Goal: Transaction & Acquisition: Purchase product/service

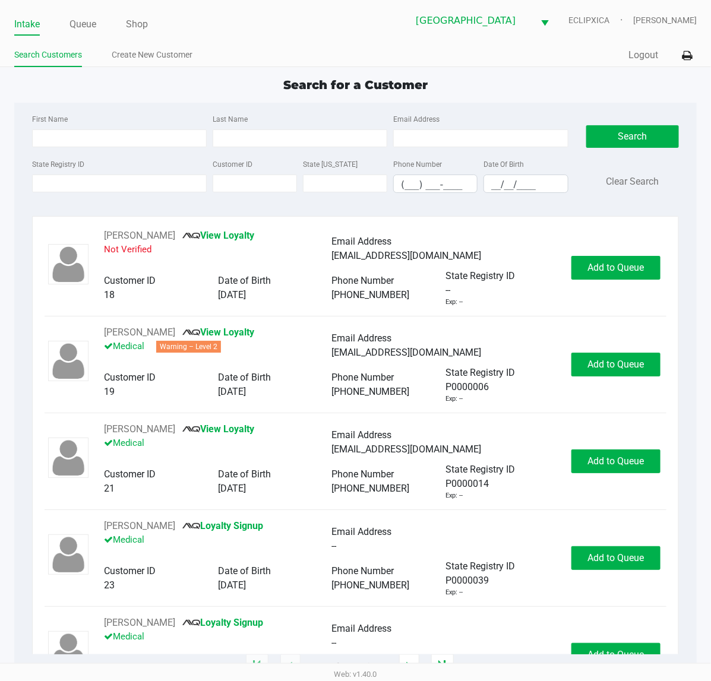
drag, startPoint x: 64, startPoint y: 21, endPoint x: 87, endPoint y: 4, distance: 28.9
click at [64, 22] on ul "Intake Queue Shop" at bounding box center [185, 25] width 342 height 20
click at [72, 28] on link "Queue" at bounding box center [83, 24] width 27 height 17
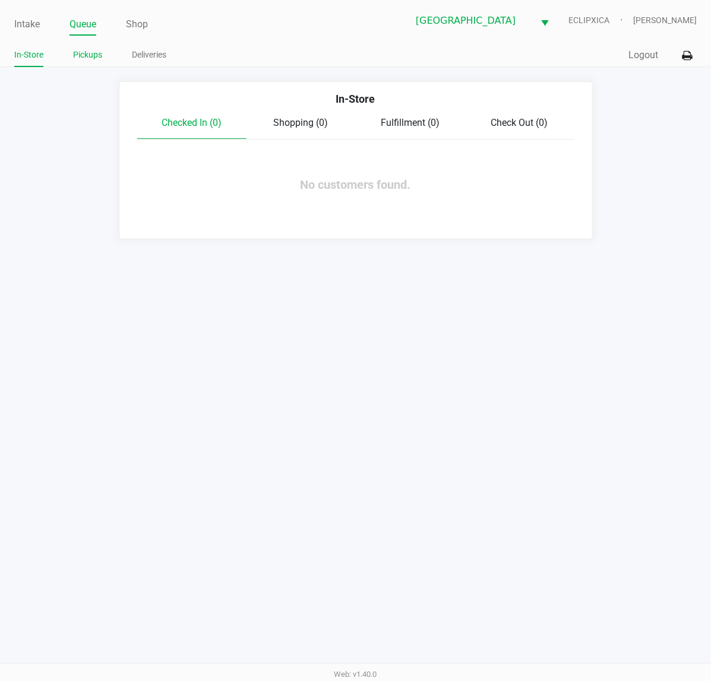
click at [83, 49] on link "Pickups" at bounding box center [87, 55] width 29 height 15
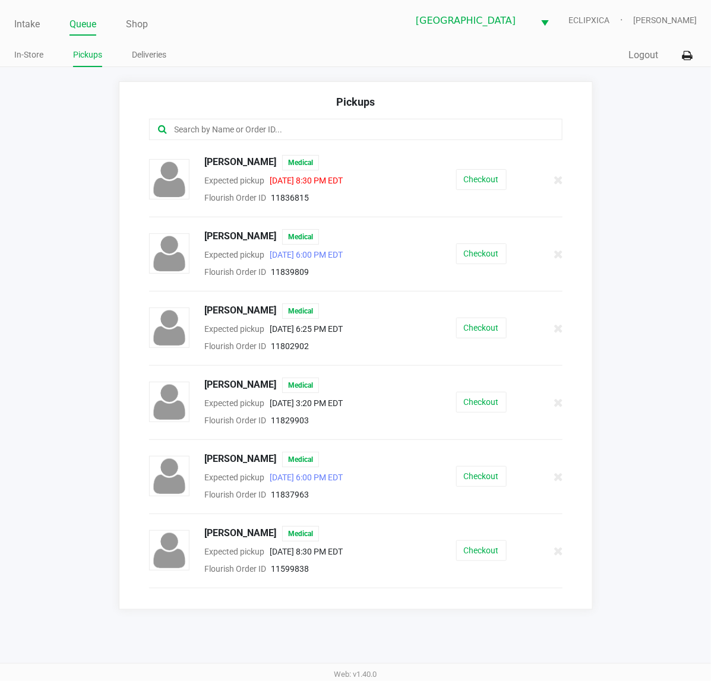
click at [238, 134] on input "text" at bounding box center [350, 130] width 355 height 14
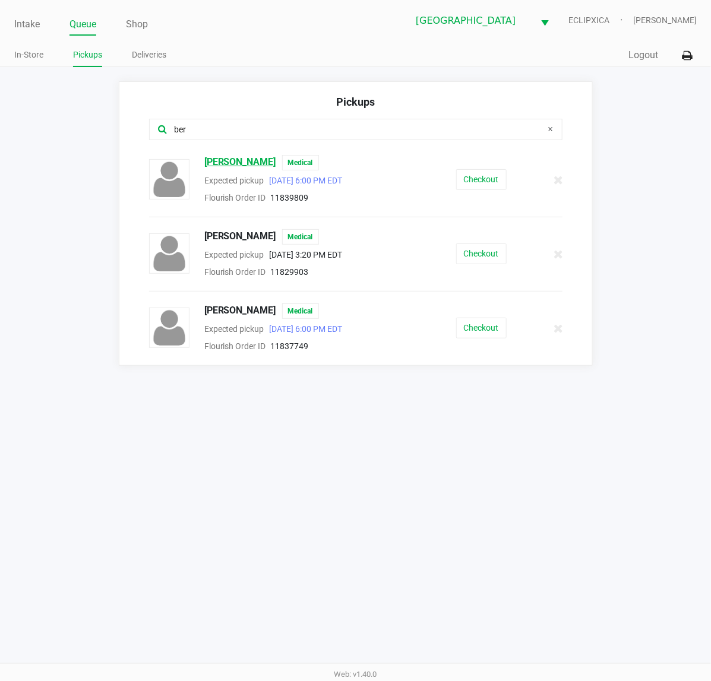
type input "ber"
click at [253, 160] on span "[PERSON_NAME]" at bounding box center [240, 162] width 72 height 15
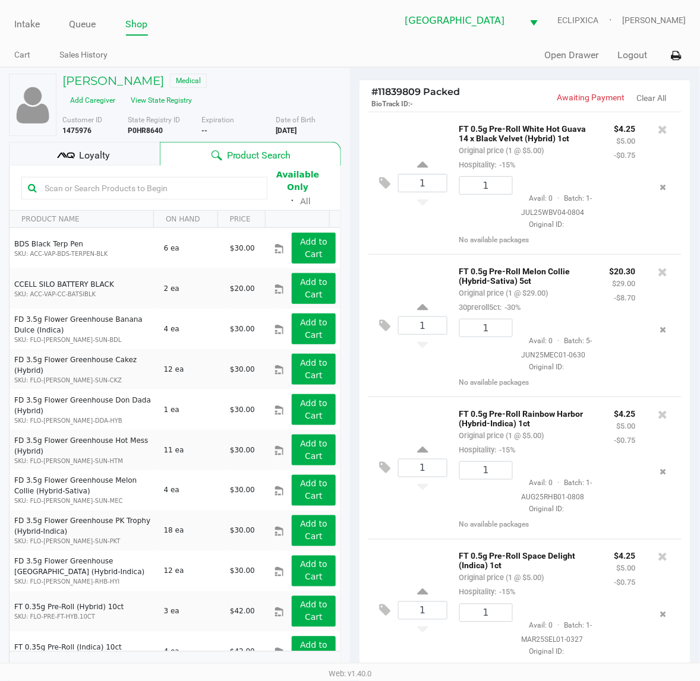
click at [569, 172] on div "FT 0.5g Pre-Roll White Hot Guava 14 x Black Velvet (Hybrid) 1ct Original price …" at bounding box center [527, 146] width 155 height 51
click at [102, 157] on span "Loyalty" at bounding box center [94, 156] width 31 height 14
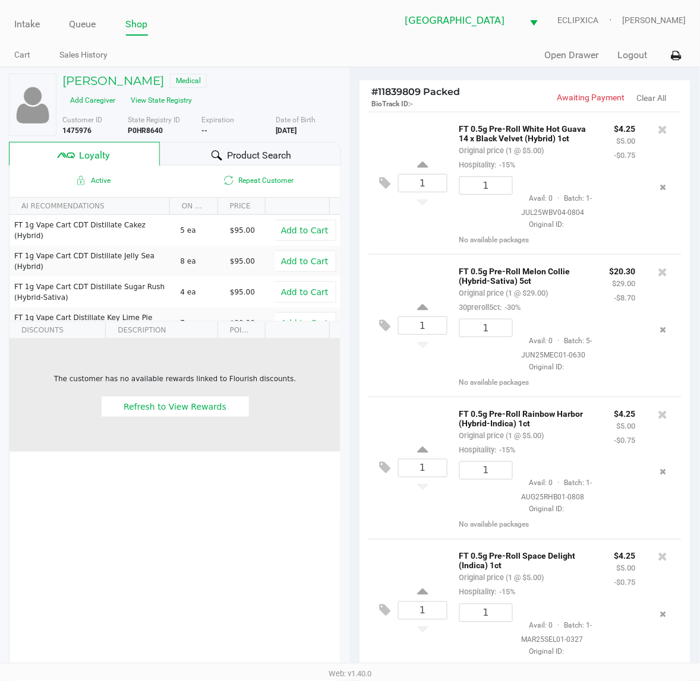
drag, startPoint x: 264, startPoint y: 415, endPoint x: 278, endPoint y: 414, distance: 13.7
click at [264, 416] on div "Refresh to View Rewards" at bounding box center [174, 406] width 321 height 21
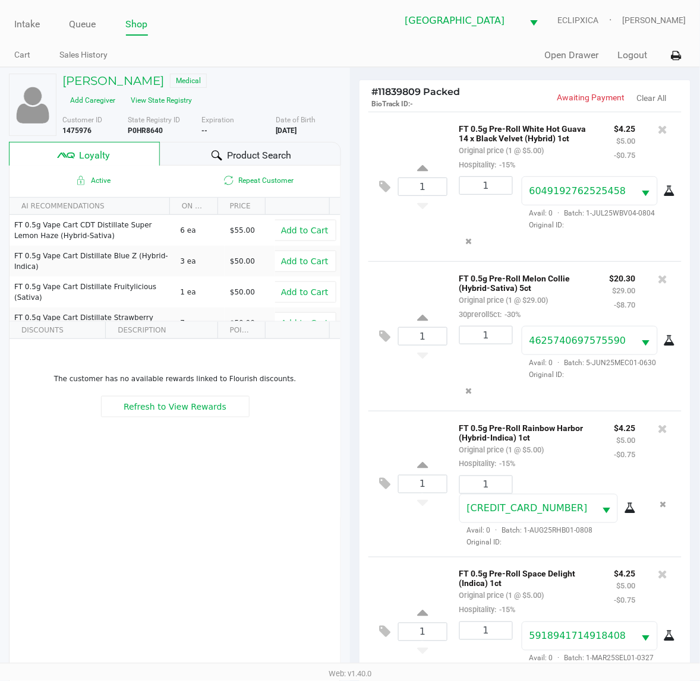
click at [560, 176] on div "FT 0.5g Pre-Roll White Hot Guava 14 x Black Velvet (Hybrid) 1ct Original price …" at bounding box center [559, 186] width 225 height 131
click at [591, 144] on div "FT 0.5g Pre-Roll White Hot Guava 14 x Black Velvet (Hybrid) 1ct Original price …" at bounding box center [527, 146] width 155 height 51
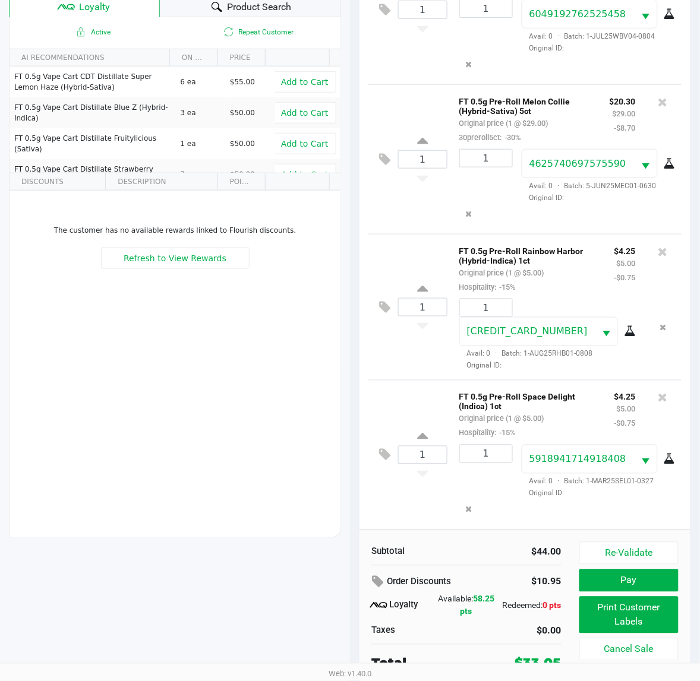
scroll to position [154, 0]
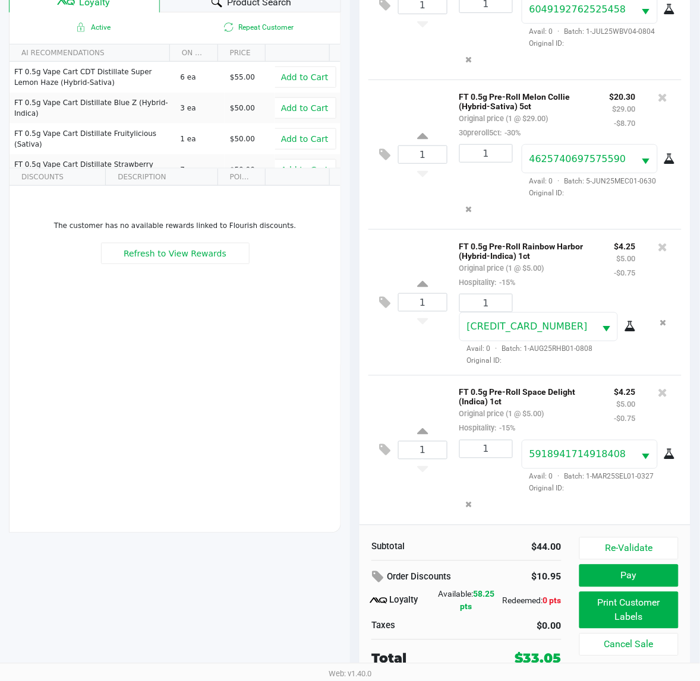
click at [195, 315] on div "The customer has no available rewards linked to Flourish discounts. Refresh to …" at bounding box center [175, 275] width 331 height 179
click at [381, 578] on icon at bounding box center [379, 578] width 14 height 14
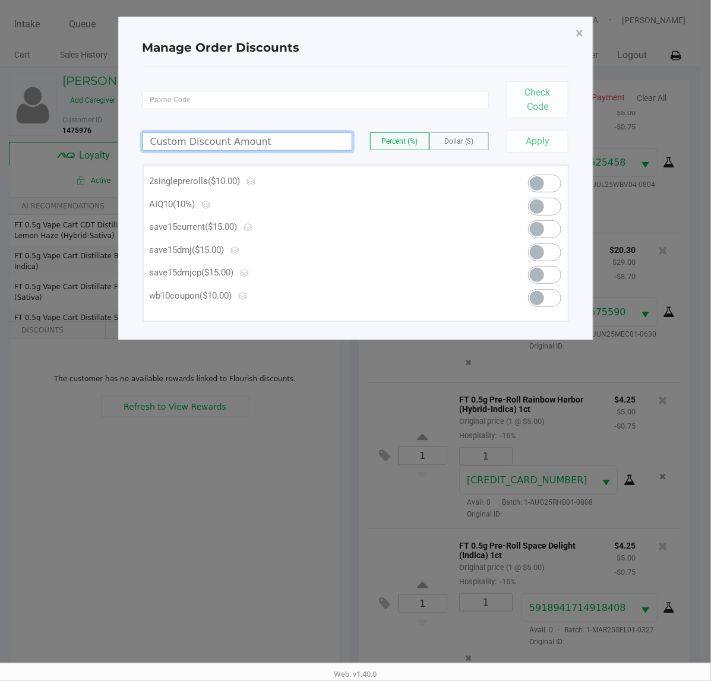
click at [233, 138] on input at bounding box center [247, 141] width 209 height 17
type input "0.05"
click at [565, 34] on div "Manage Order Discounts ×" at bounding box center [356, 47] width 427 height 37
click at [586, 34] on button "×" at bounding box center [580, 33] width 27 height 33
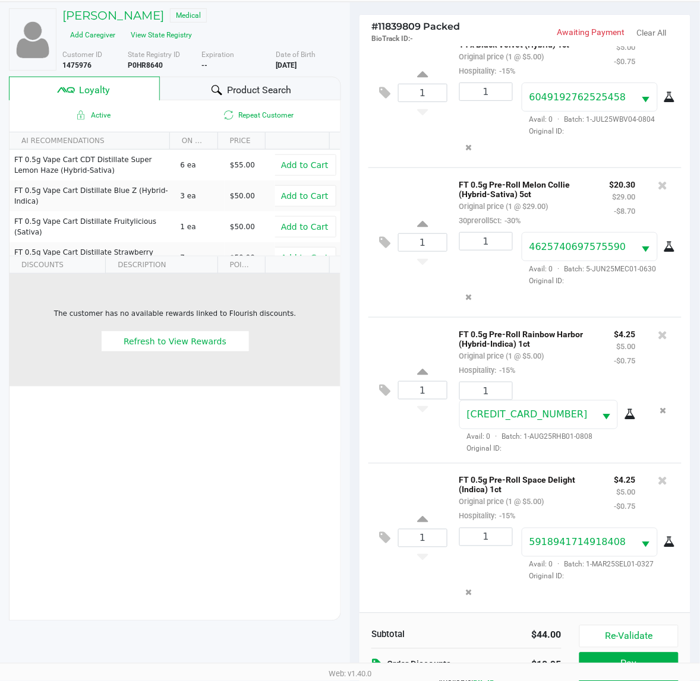
scroll to position [154, 0]
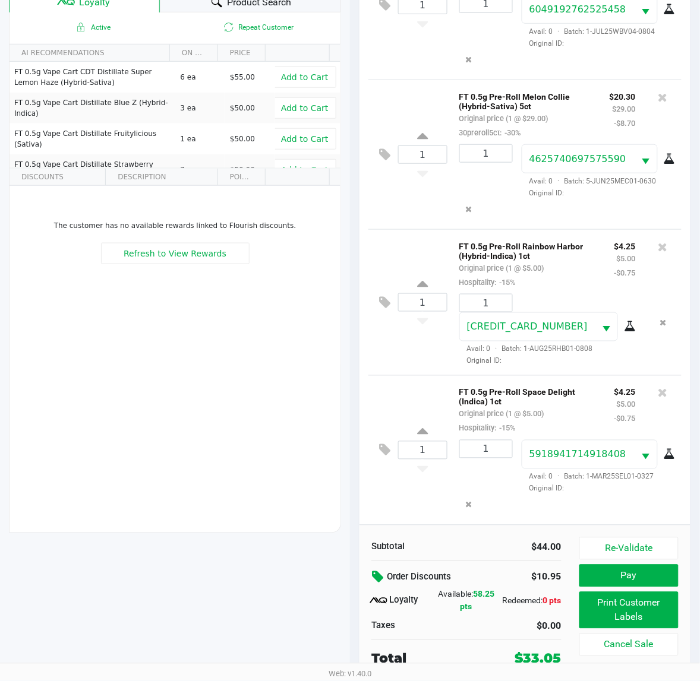
click at [416, 510] on div "1 FT 0.5g Pre-Roll Space Delight (Indica) 1ct Original price (1 @ $5.00) Hospit…" at bounding box center [524, 450] width 313 height 150
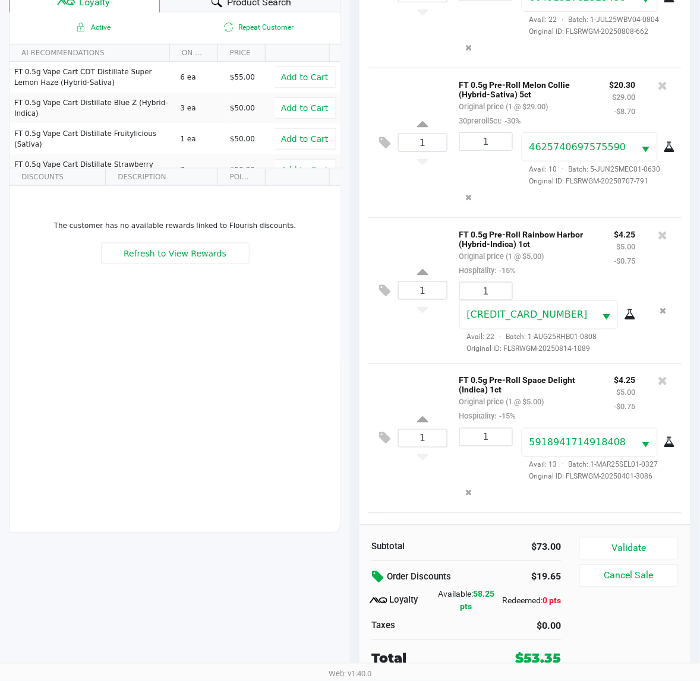
scroll to position [196, 0]
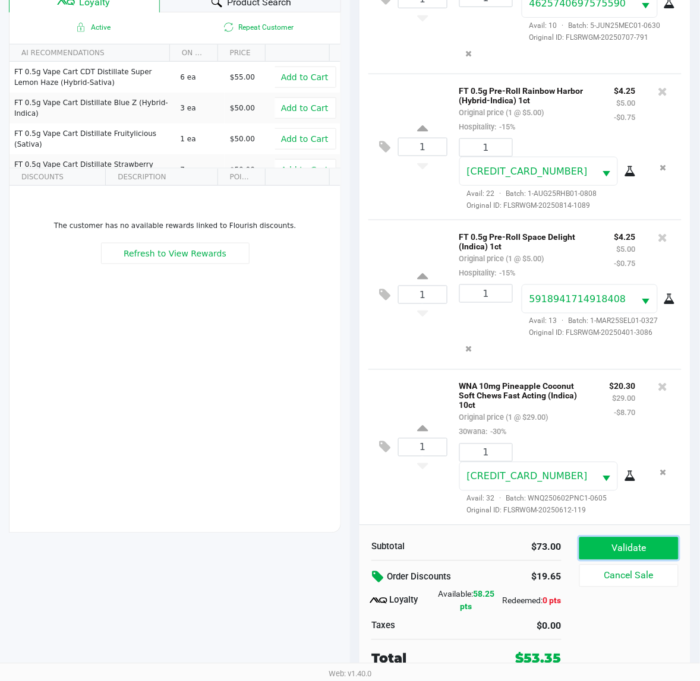
click at [626, 548] on button "Validate" at bounding box center [628, 549] width 99 height 23
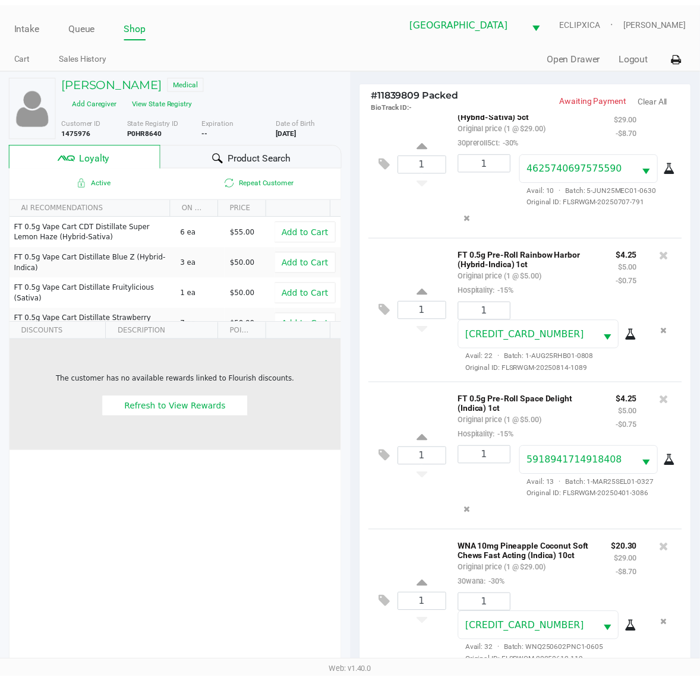
scroll to position [217, 0]
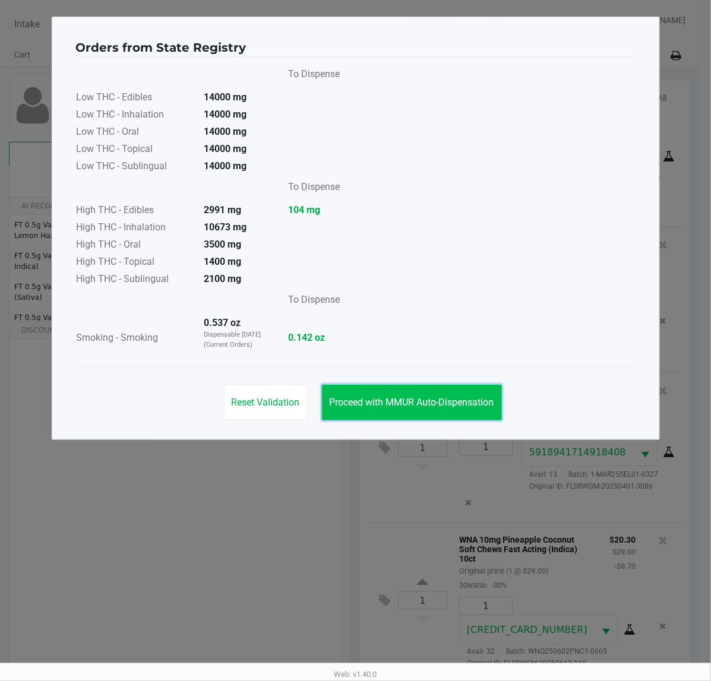
click at [385, 392] on button "Proceed with MMUR Auto-Dispensation" at bounding box center [412, 403] width 180 height 36
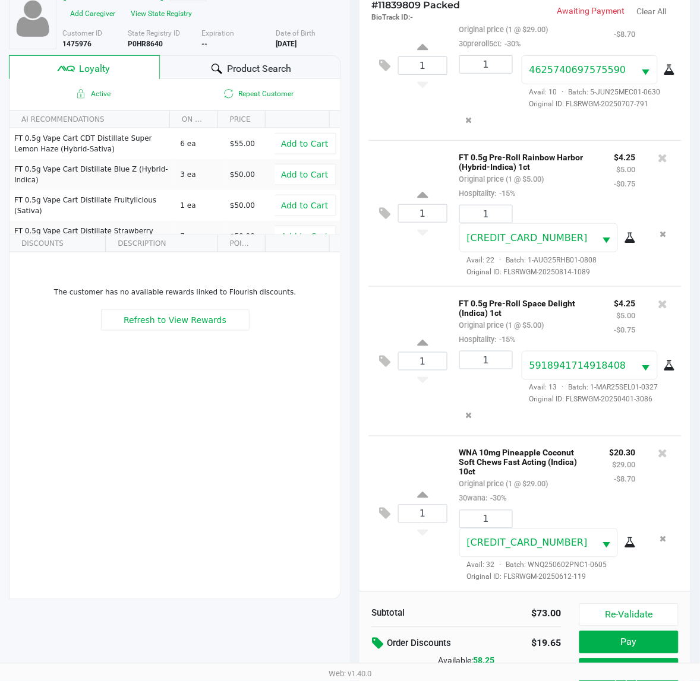
scroll to position [154, 0]
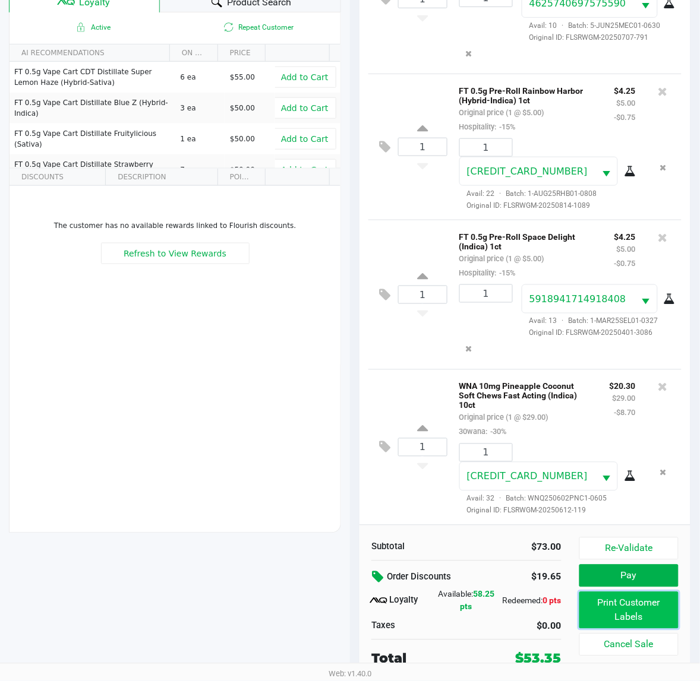
click at [582, 604] on button "Print Customer Labels" at bounding box center [628, 610] width 99 height 37
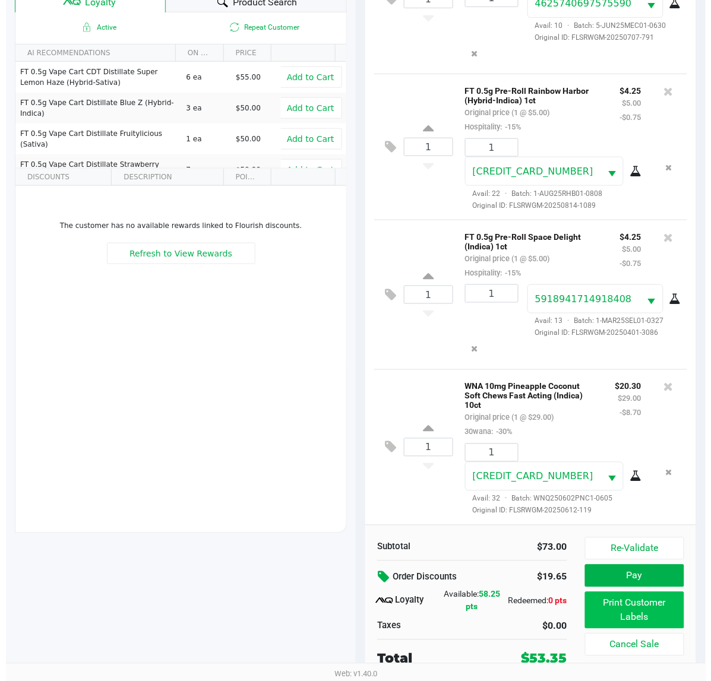
scroll to position [0, 0]
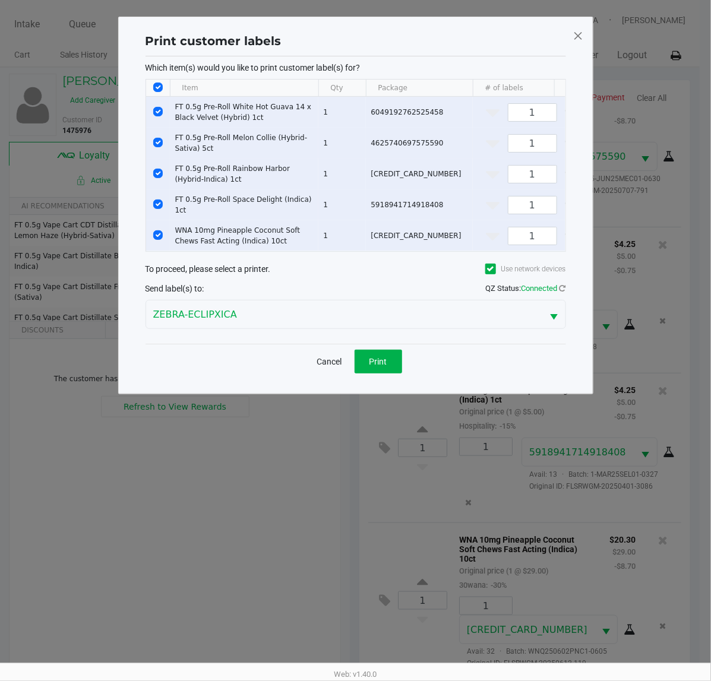
click at [156, 84] on input "Select All Rows" at bounding box center [158, 88] width 10 height 10
checkbox input "false"
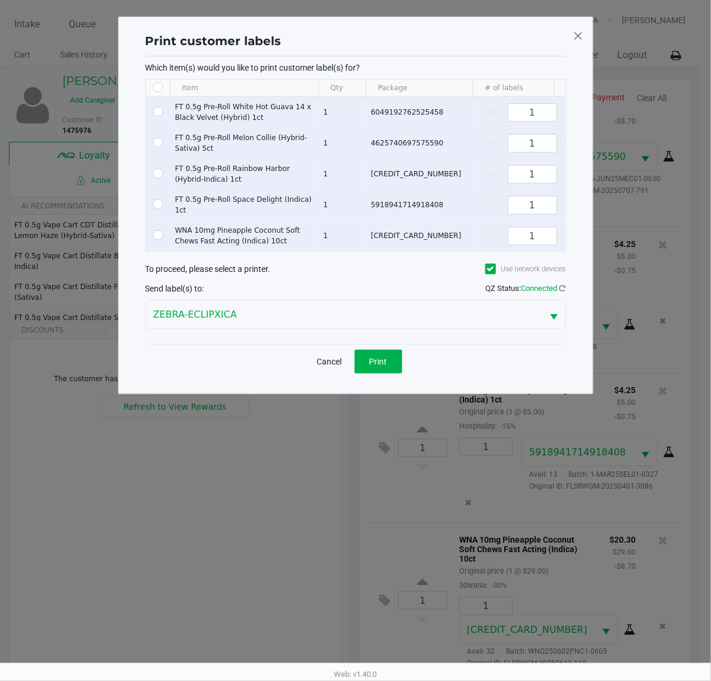
checkbox input "false"
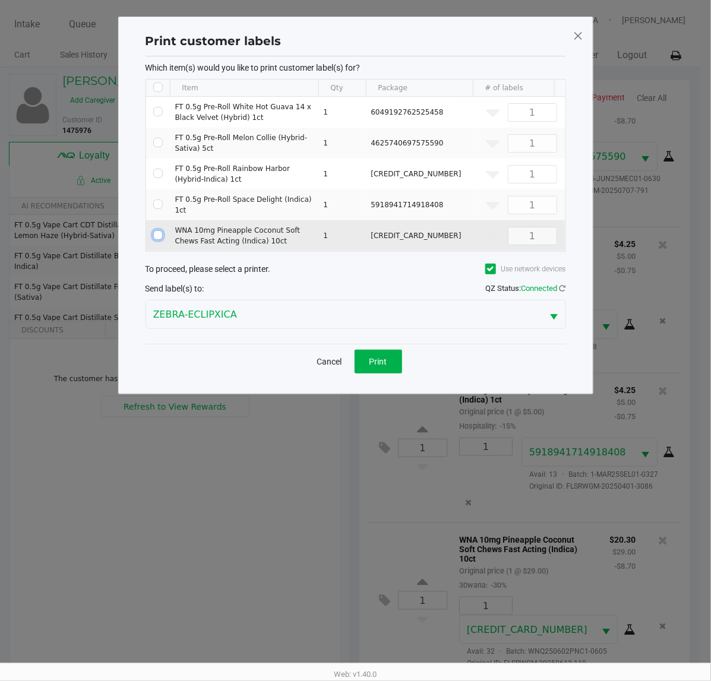
click at [158, 231] on input "Select Row" at bounding box center [158, 236] width 10 height 10
checkbox input "true"
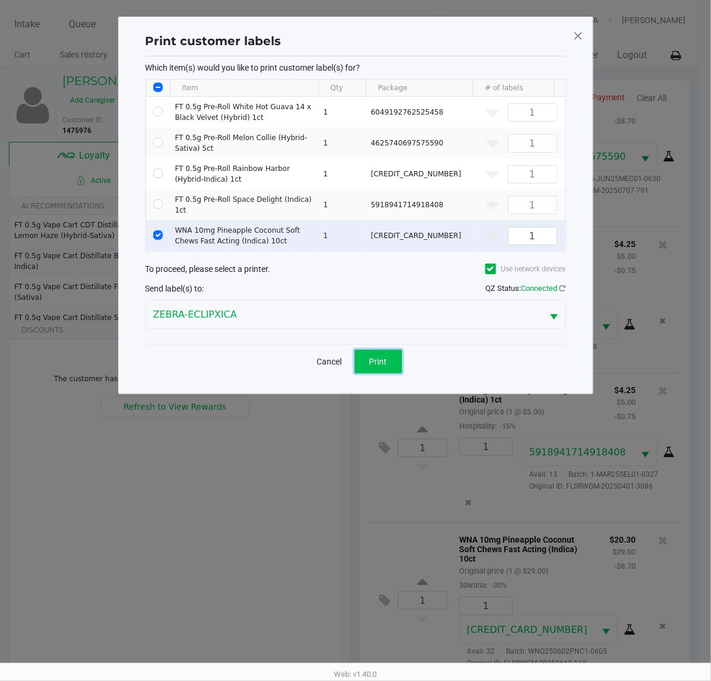
click at [387, 367] on span "Print" at bounding box center [379, 362] width 18 height 10
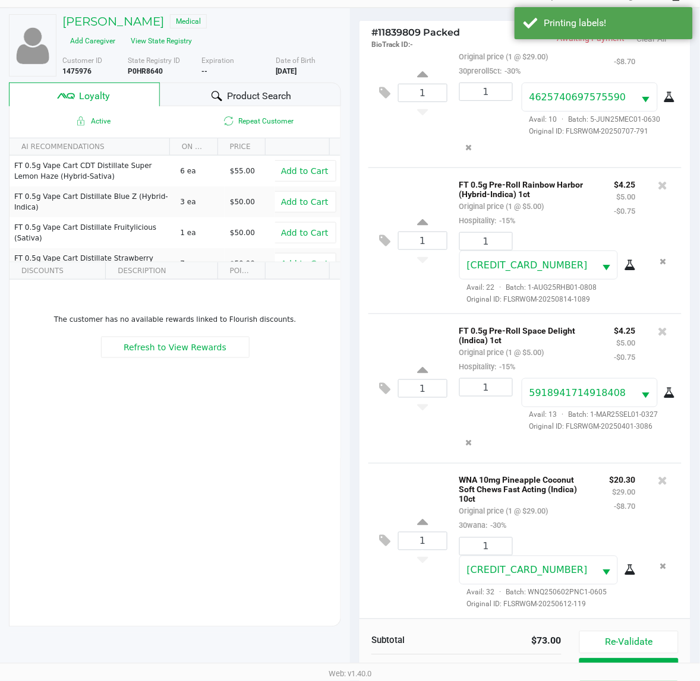
scroll to position [154, 0]
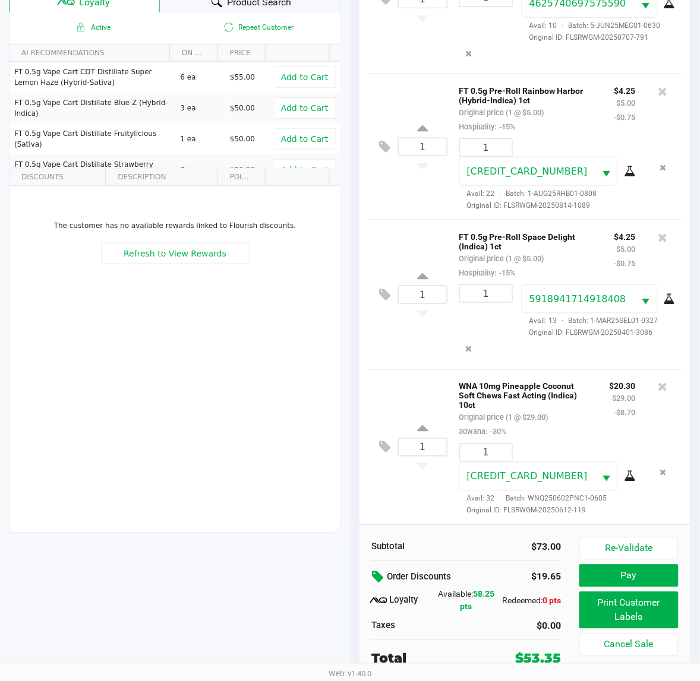
click at [566, 607] on div "Loyalty Available: 58.25 pts Redeemed: 0 pts" at bounding box center [466, 601] width 208 height 25
click at [595, 569] on button "Pay" at bounding box center [628, 576] width 99 height 23
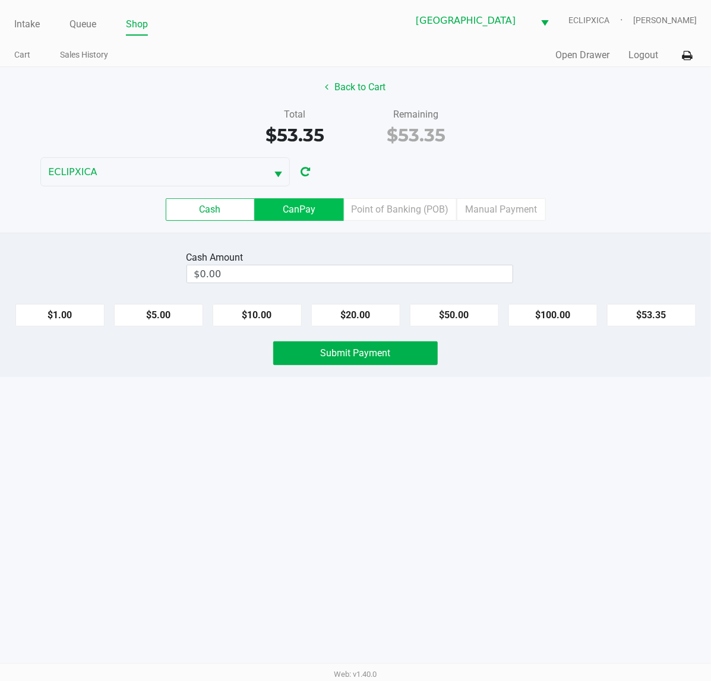
click at [313, 221] on label "CanPay" at bounding box center [299, 209] width 89 height 23
click at [0, 0] on 2 "CanPay" at bounding box center [0, 0] width 0 height 0
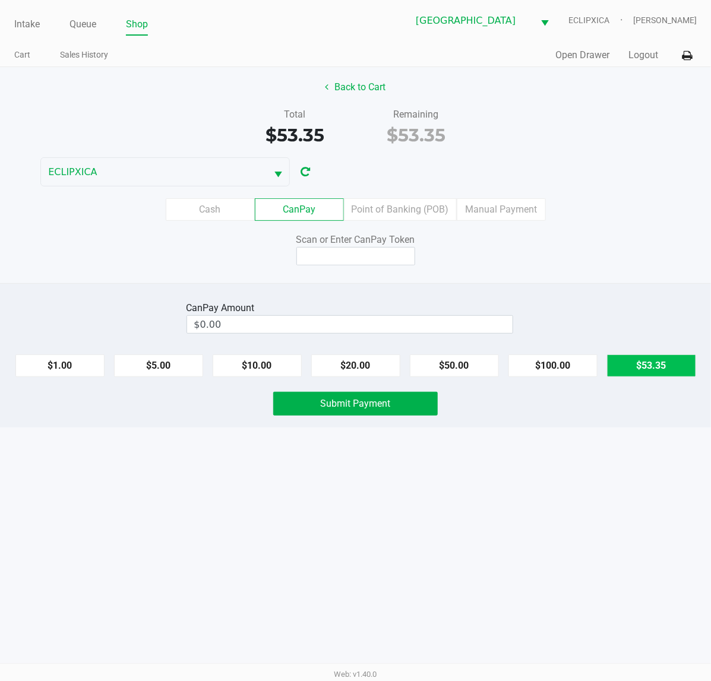
click at [628, 370] on button "$53.35" at bounding box center [651, 366] width 89 height 23
type input "$53.35"
click at [374, 241] on div "Scan or Enter CanPay Token" at bounding box center [355, 240] width 165 height 14
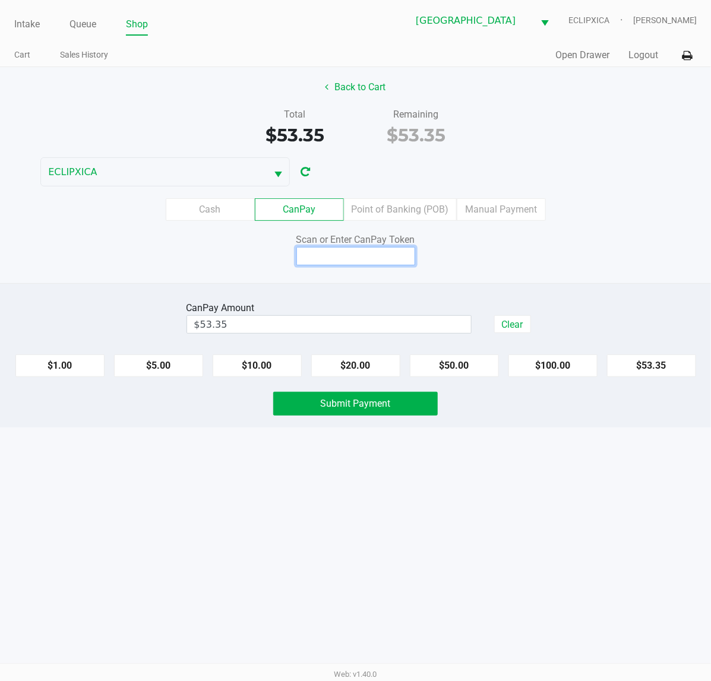
click at [375, 253] on input at bounding box center [355, 256] width 119 height 18
type input "Q7428319Q"
click at [339, 408] on span "Submit Payment" at bounding box center [356, 403] width 70 height 11
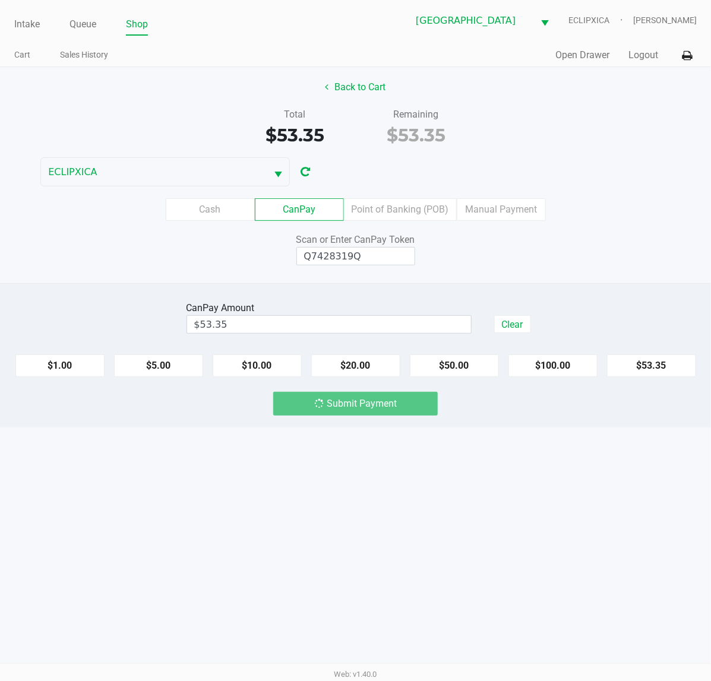
click at [383, 512] on div "Intake Queue Shop [GEOGRAPHIC_DATA] WC ECLIPXICA [PERSON_NAME] Cart Sales Histo…" at bounding box center [355, 340] width 711 height 681
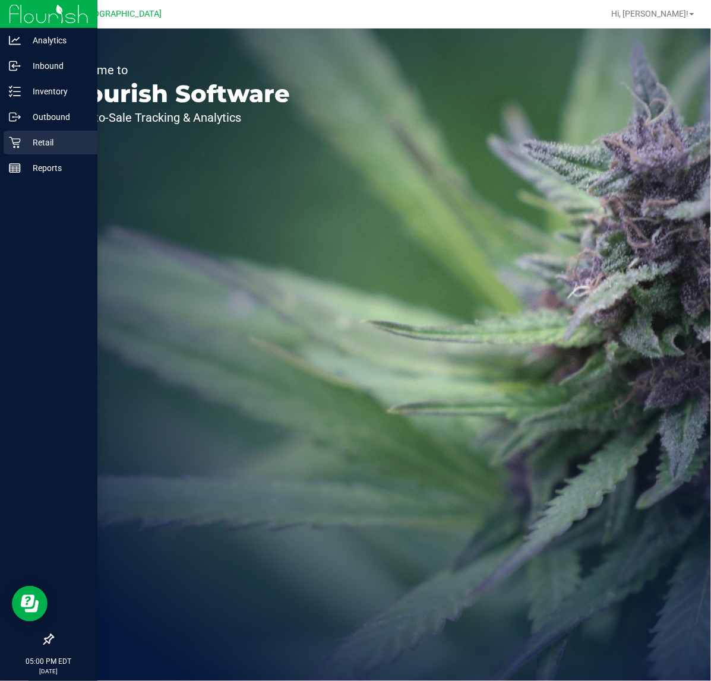
click at [39, 154] on link "Retail" at bounding box center [48, 144] width 97 height 26
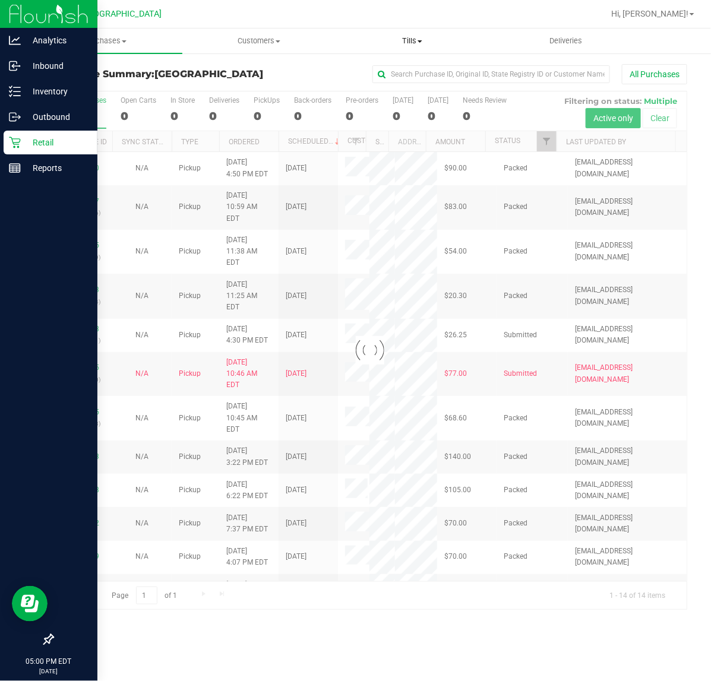
click at [393, 31] on uib-tab-heading "Tills Manage tills Reconcile e-payments" at bounding box center [412, 41] width 153 height 24
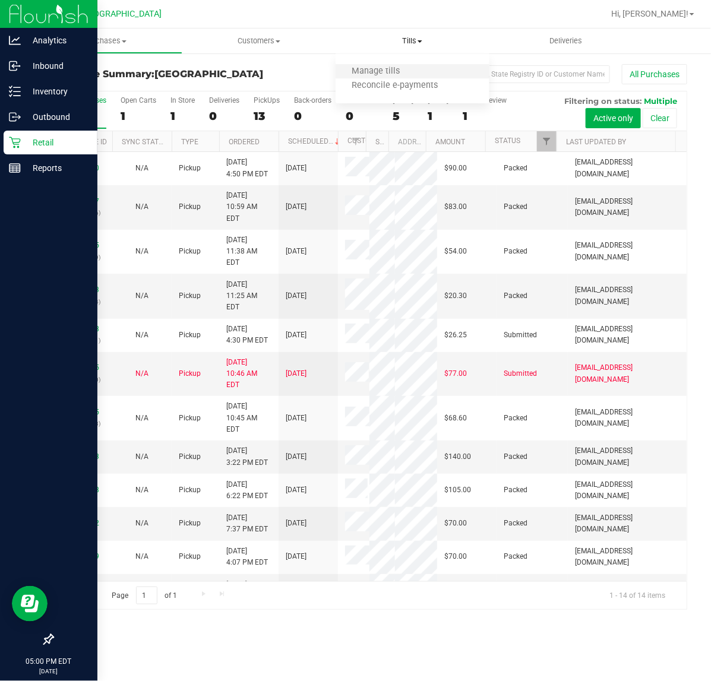
click at [391, 65] on li "Manage tills" at bounding box center [413, 72] width 154 height 14
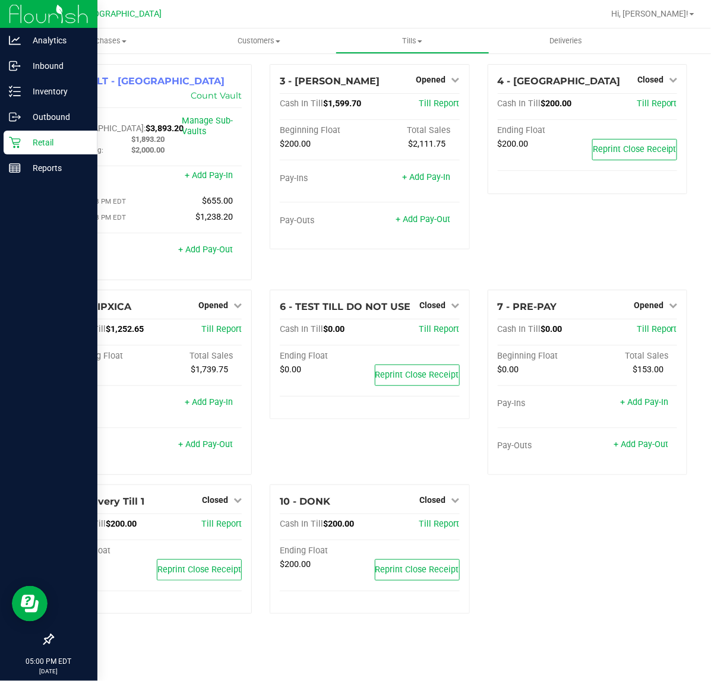
click at [37, 3] on img at bounding box center [49, 14] width 80 height 28
